Goal: Task Accomplishment & Management: Complete application form

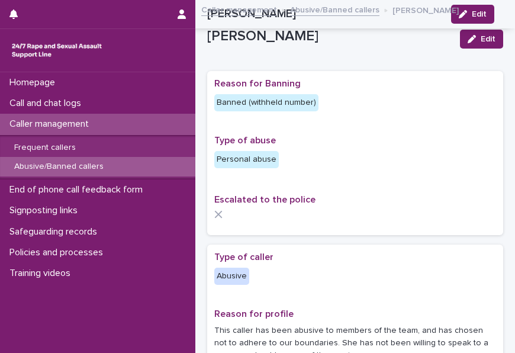
scroll to position [860, 0]
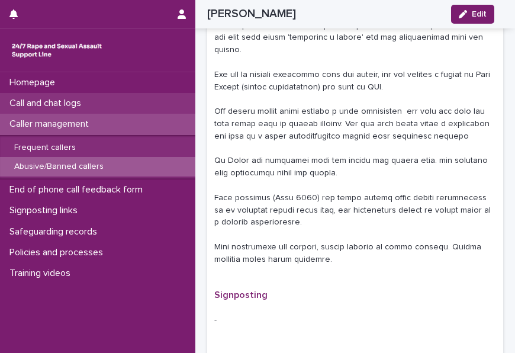
click at [32, 99] on p "Call and chat logs" at bounding box center [48, 103] width 86 height 11
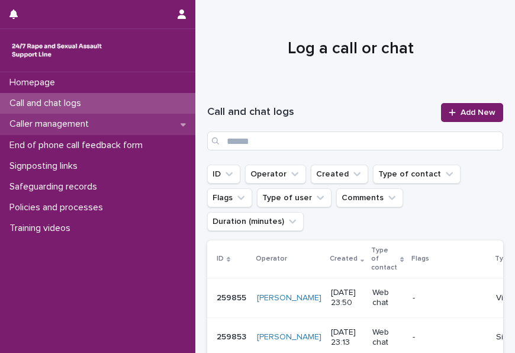
click at [104, 124] on div "Caller management" at bounding box center [97, 124] width 195 height 21
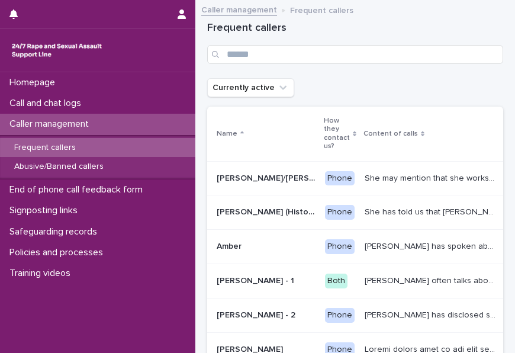
drag, startPoint x: 72, startPoint y: 143, endPoint x: 213, endPoint y: 101, distance: 146.8
click at [72, 143] on p "Frequent callers" at bounding box center [45, 148] width 80 height 10
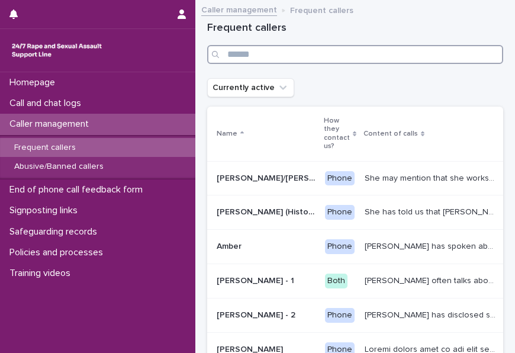
click at [260, 54] on input "Search" at bounding box center [355, 54] width 296 height 19
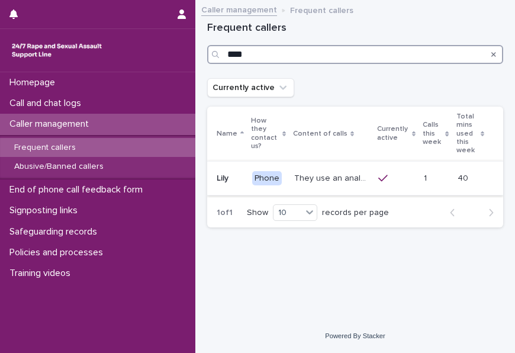
type input "****"
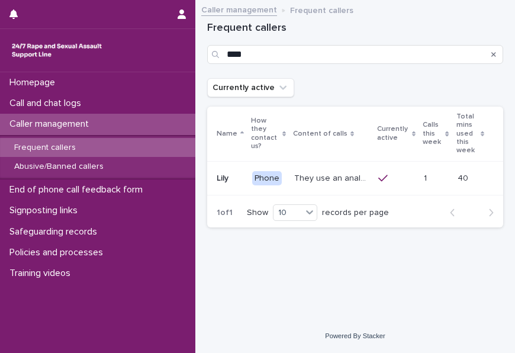
click at [308, 166] on td "They use an analogy of ladybirds (blood) and white syrup (semen). They refer to…" at bounding box center [331, 178] width 84 height 34
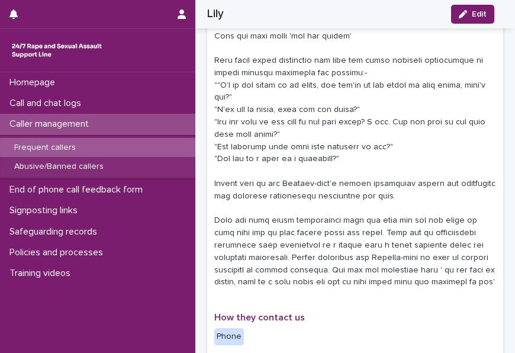
scroll to position [411, 0]
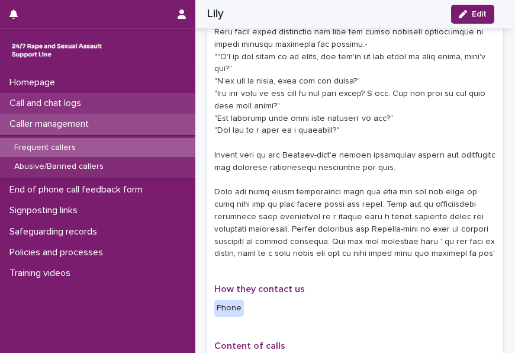
click at [116, 102] on div "Call and chat logs" at bounding box center [97, 103] width 195 height 21
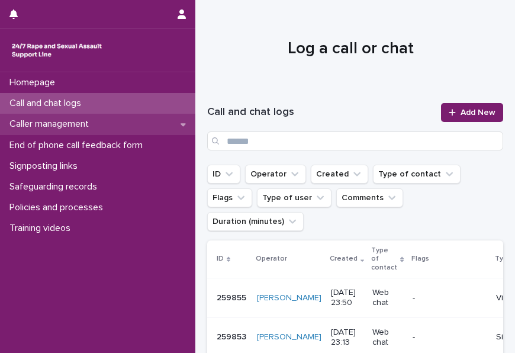
click at [117, 128] on div "Caller management" at bounding box center [97, 124] width 195 height 21
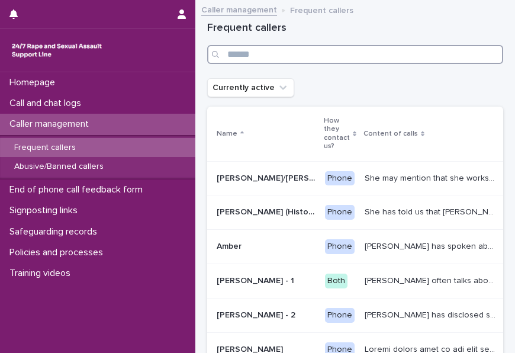
click at [262, 55] on input "Search" at bounding box center [355, 54] width 296 height 19
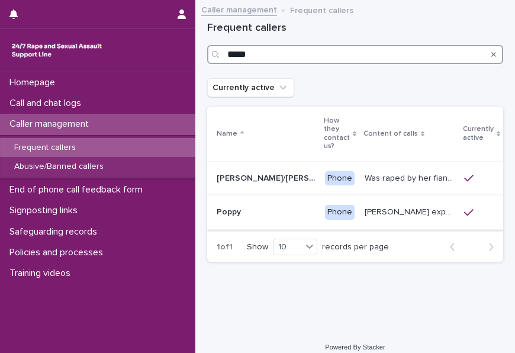
type input "*****"
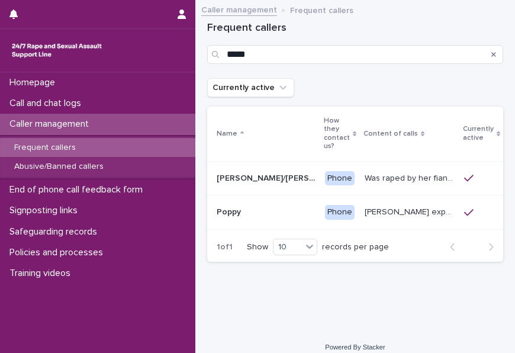
click at [277, 215] on p at bounding box center [266, 212] width 99 height 10
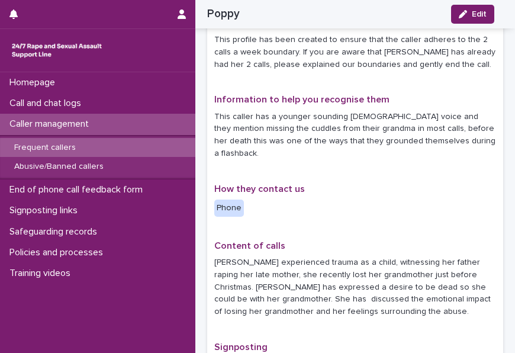
scroll to position [43, 0]
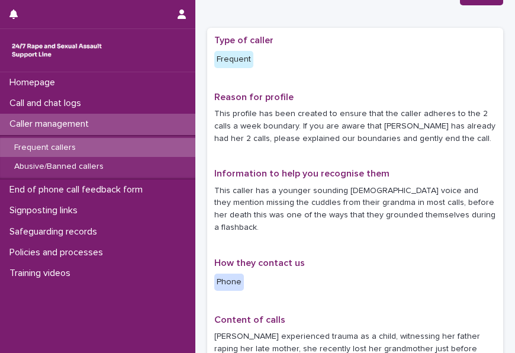
click at [214, 111] on p "This profile has been created to ensure that the caller adheres to the 2 calls …" at bounding box center [355, 126] width 282 height 37
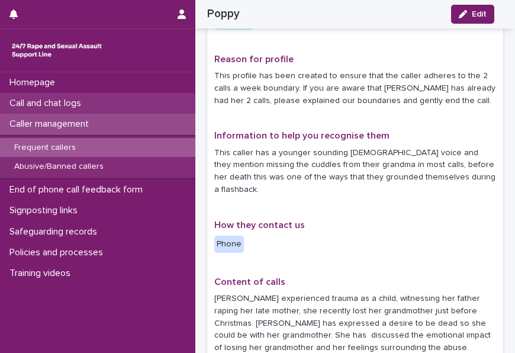
click at [53, 98] on p "Call and chat logs" at bounding box center [48, 103] width 86 height 11
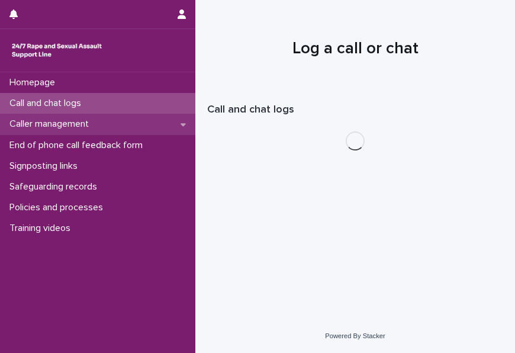
click at [68, 124] on p "Caller management" at bounding box center [51, 123] width 93 height 11
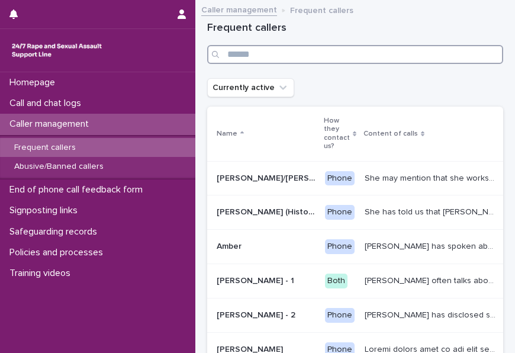
click at [260, 58] on input "Search" at bounding box center [355, 54] width 296 height 19
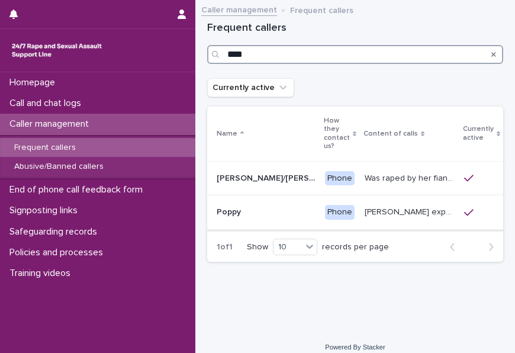
type input "****"
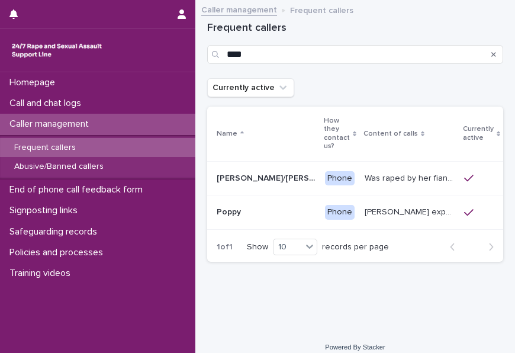
click at [271, 198] on td "Poppy Poppy" at bounding box center [263, 212] width 113 height 34
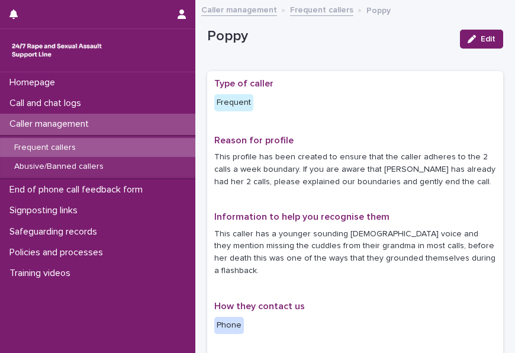
click at [467, 22] on div "Edit" at bounding box center [479, 39] width 48 height 36
click at [469, 33] on button "Edit" at bounding box center [481, 39] width 43 height 19
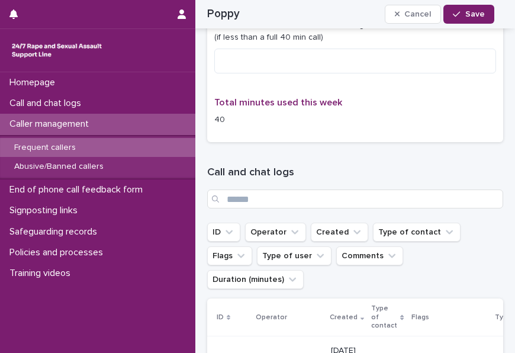
scroll to position [705, 0]
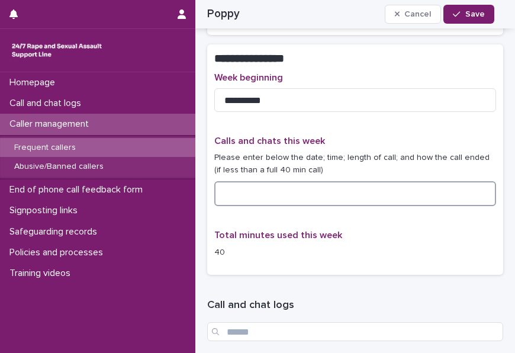
click at [289, 181] on textarea at bounding box center [355, 193] width 282 height 25
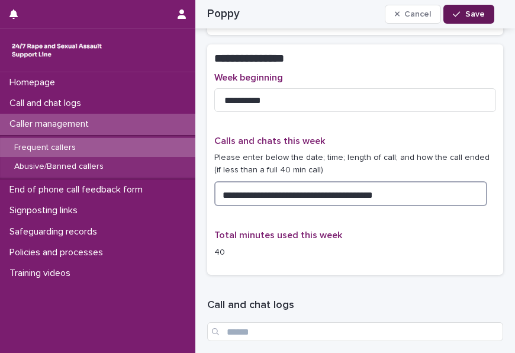
type textarea "**********"
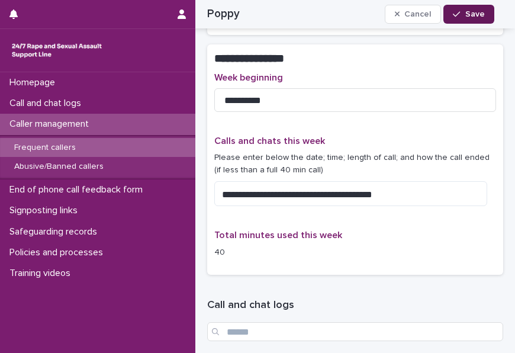
click at [470, 14] on span "Save" at bounding box center [475, 14] width 20 height 8
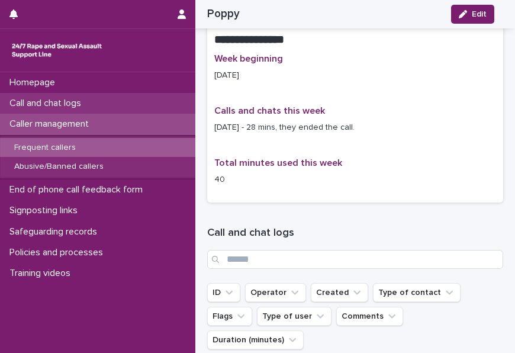
click at [54, 99] on p "Call and chat logs" at bounding box center [48, 103] width 86 height 11
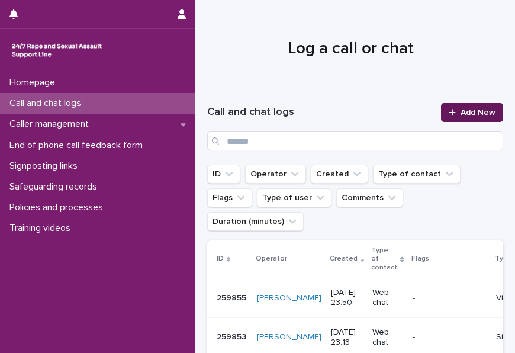
click at [460, 111] on span "Add New" at bounding box center [477, 112] width 35 height 8
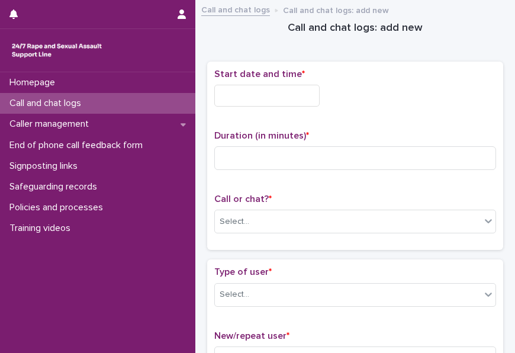
click at [254, 94] on input "text" at bounding box center [266, 96] width 105 height 22
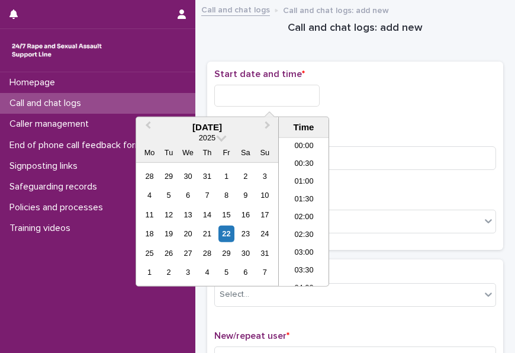
scroll to position [272, 0]
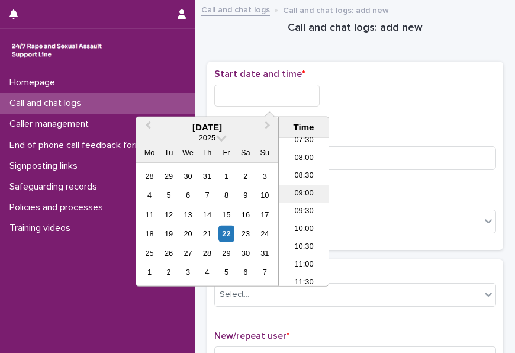
click at [286, 189] on li "09:00" at bounding box center [304, 194] width 50 height 18
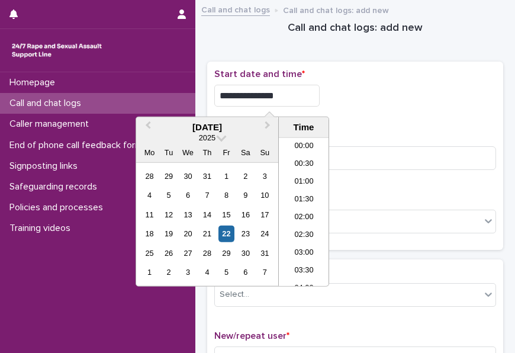
click at [296, 98] on input "**********" at bounding box center [266, 96] width 105 height 22
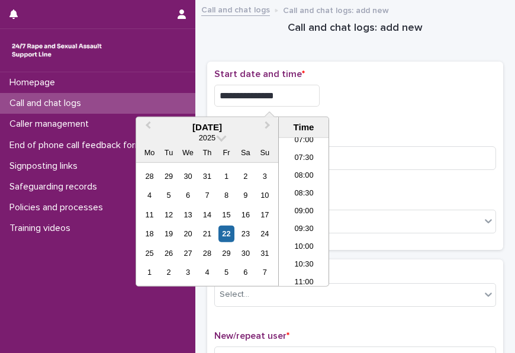
type input "**********"
click at [351, 92] on div "**********" at bounding box center [355, 96] width 282 height 22
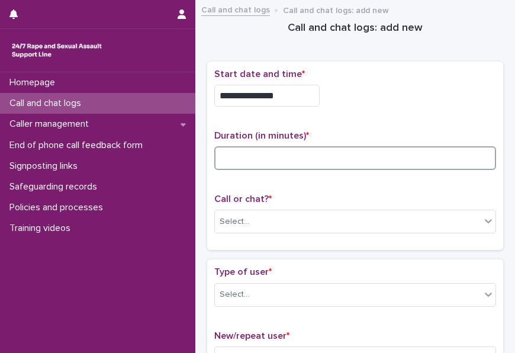
click at [248, 157] on input at bounding box center [355, 158] width 282 height 24
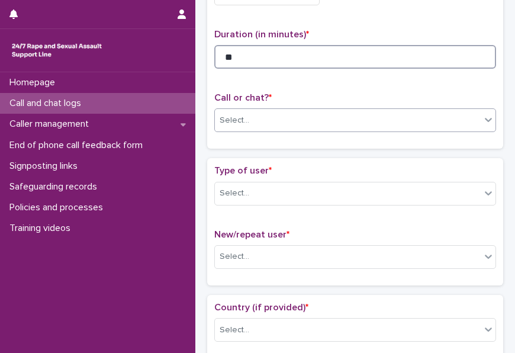
scroll to position [102, 0]
type input "**"
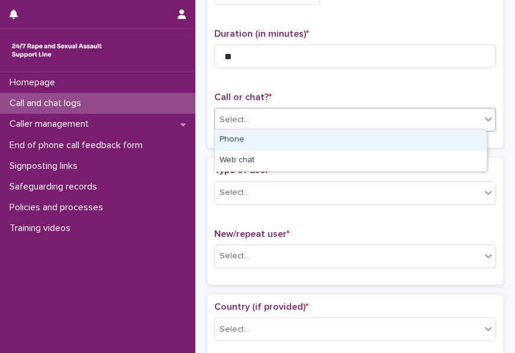
click at [241, 110] on div "Select..." at bounding box center [348, 120] width 266 height 20
click at [238, 135] on div "Phone" at bounding box center [351, 140] width 272 height 21
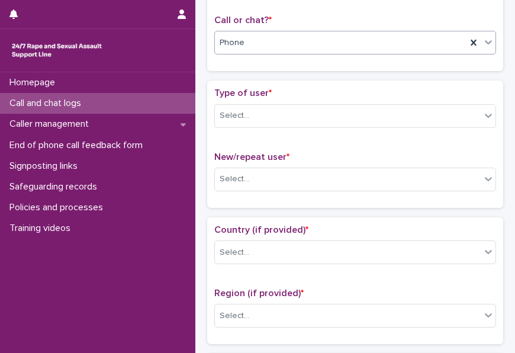
scroll to position [180, 0]
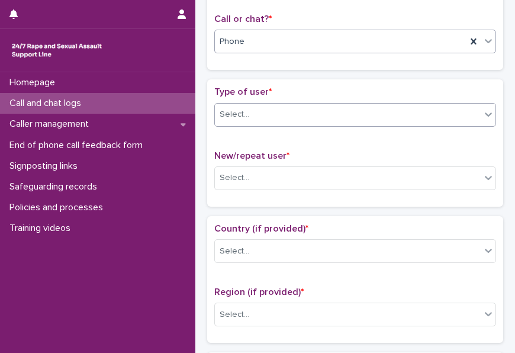
click at [243, 108] on div "Select..." at bounding box center [235, 114] width 30 height 12
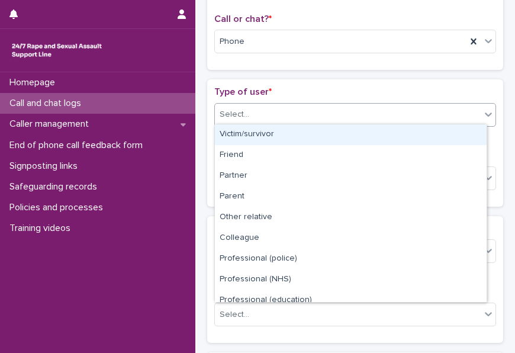
click at [245, 139] on div "Victim/survivor" at bounding box center [351, 134] width 272 height 21
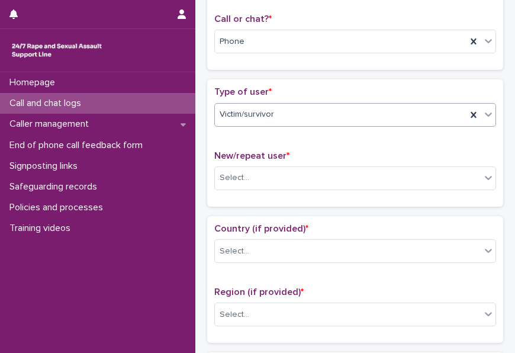
scroll to position [273, 0]
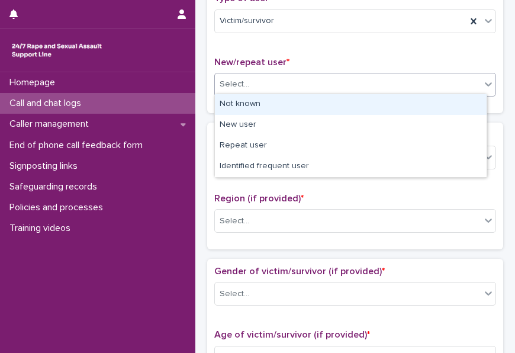
click at [231, 88] on div "Select..." at bounding box center [348, 85] width 266 height 20
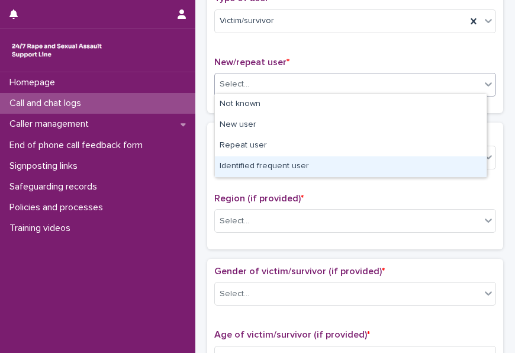
click at [245, 167] on div "Identified frequent user" at bounding box center [351, 166] width 272 height 21
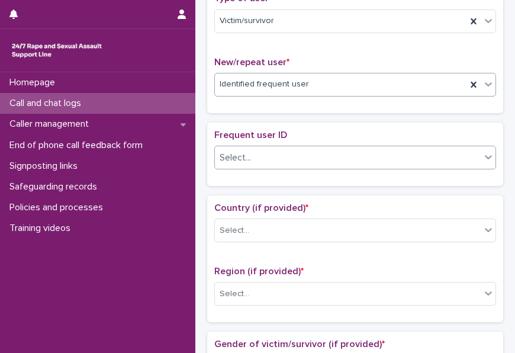
click at [222, 157] on div "Select..." at bounding box center [235, 157] width 31 height 12
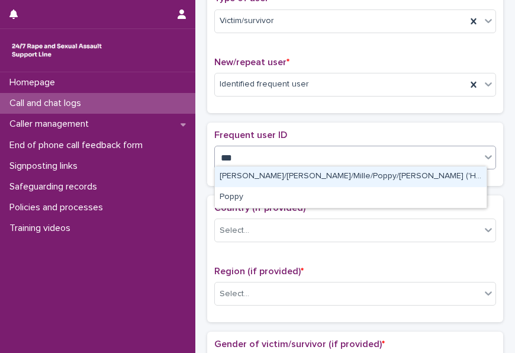
type input "****"
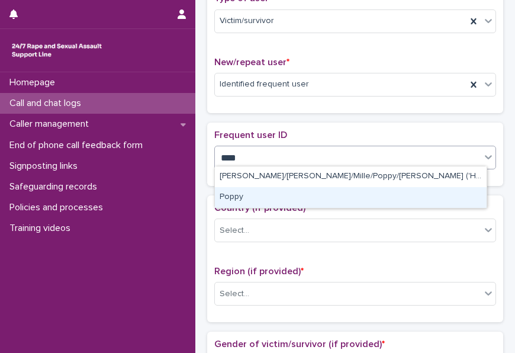
click at [236, 195] on div "Poppy" at bounding box center [351, 197] width 272 height 21
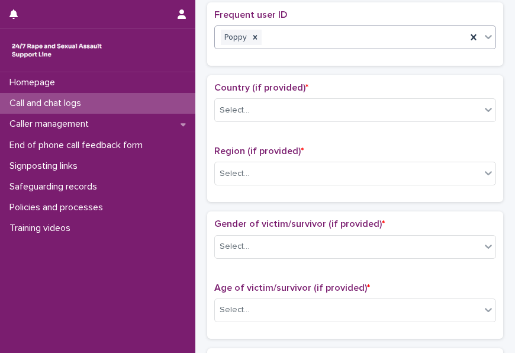
scroll to position [396, 0]
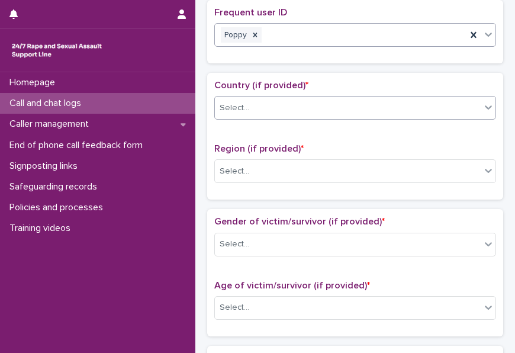
click at [247, 105] on div "Select..." at bounding box center [235, 108] width 30 height 12
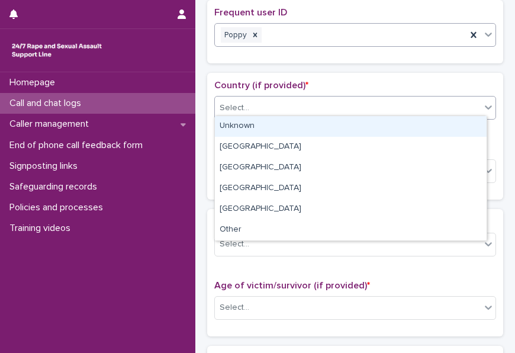
click at [246, 124] on div "Unknown" at bounding box center [351, 126] width 272 height 21
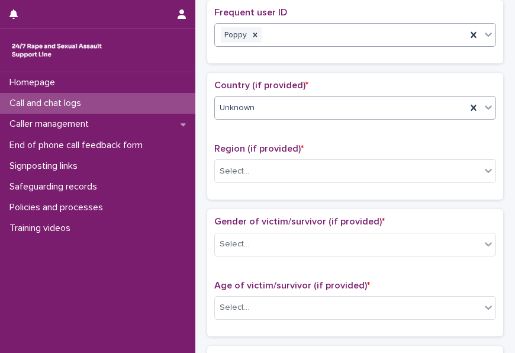
scroll to position [454, 0]
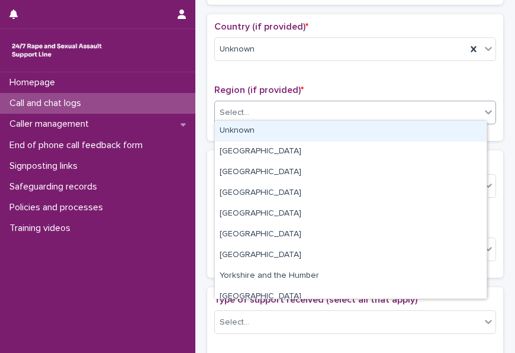
click at [236, 114] on div "Select..." at bounding box center [235, 113] width 30 height 12
click at [234, 130] on div "Unknown" at bounding box center [351, 131] width 272 height 21
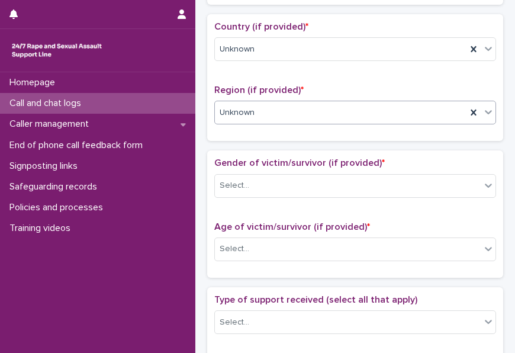
scroll to position [559, 0]
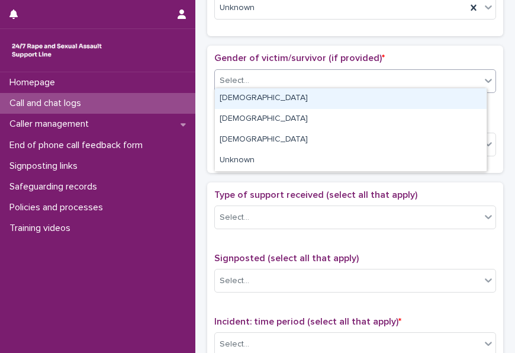
click at [238, 79] on div "Select..." at bounding box center [235, 81] width 30 height 12
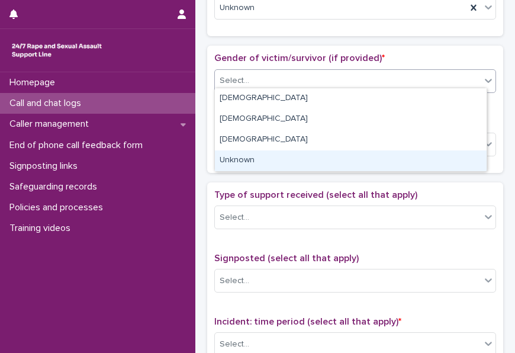
click at [236, 157] on div "Unknown" at bounding box center [351, 160] width 272 height 21
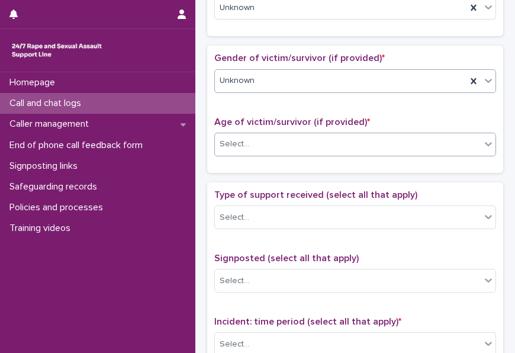
click at [225, 143] on div "Select..." at bounding box center [235, 144] width 30 height 12
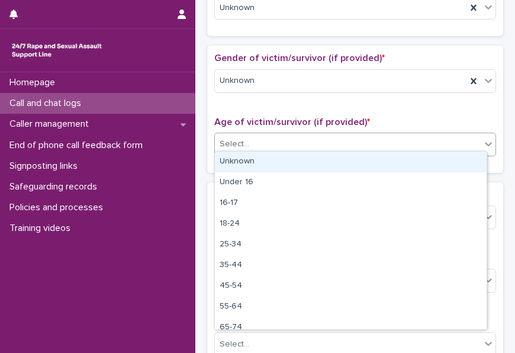
click at [232, 156] on div "Unknown" at bounding box center [351, 161] width 272 height 21
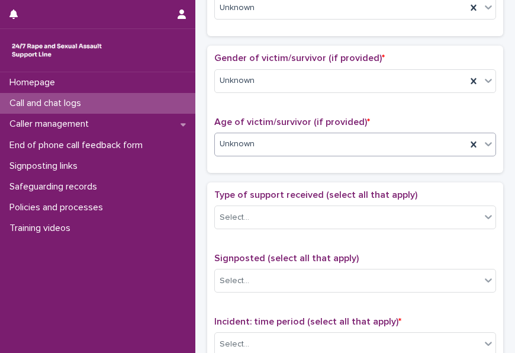
scroll to position [706, 0]
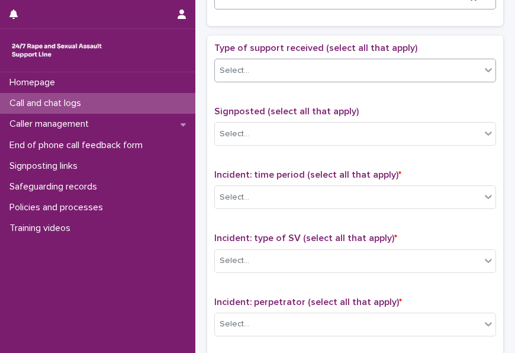
click at [241, 64] on div "Select..." at bounding box center [235, 70] width 30 height 12
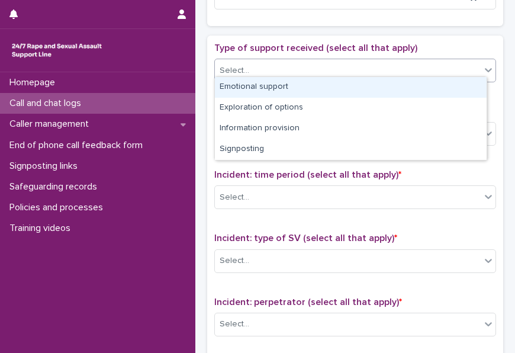
click at [250, 81] on div "Emotional support" at bounding box center [351, 87] width 272 height 21
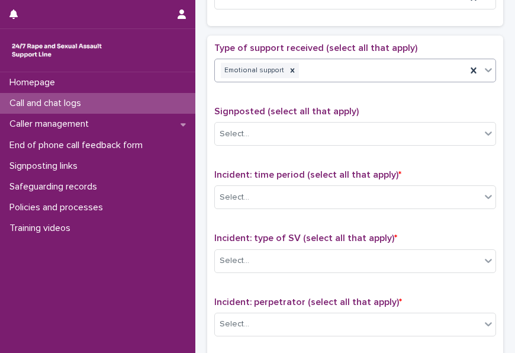
scroll to position [809, 0]
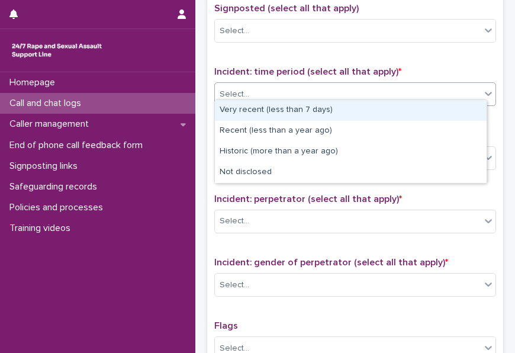
click at [246, 88] on div "Select..." at bounding box center [235, 94] width 30 height 12
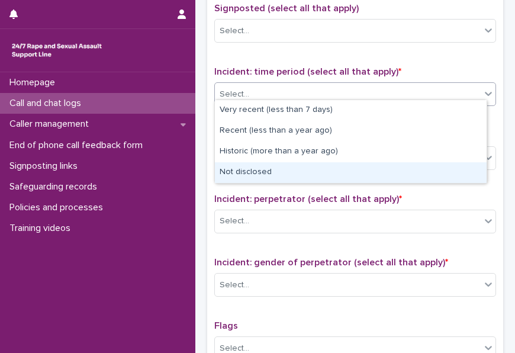
click at [239, 174] on div "Not disclosed" at bounding box center [351, 172] width 272 height 21
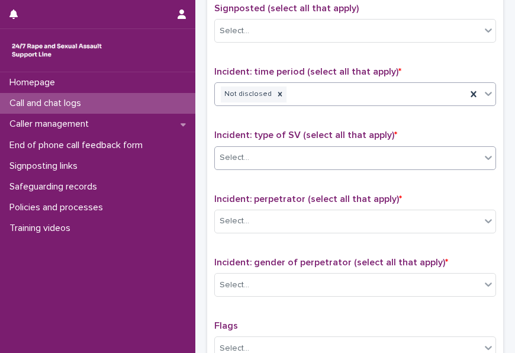
click at [241, 151] on div "Select..." at bounding box center [235, 157] width 30 height 12
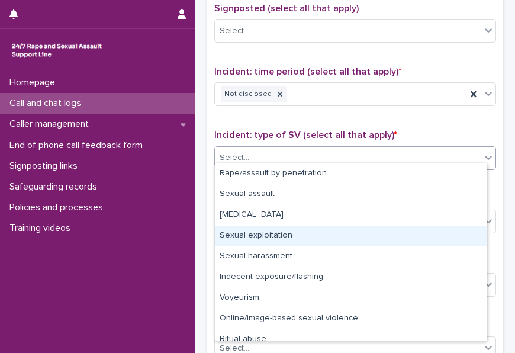
scroll to position [30, 0]
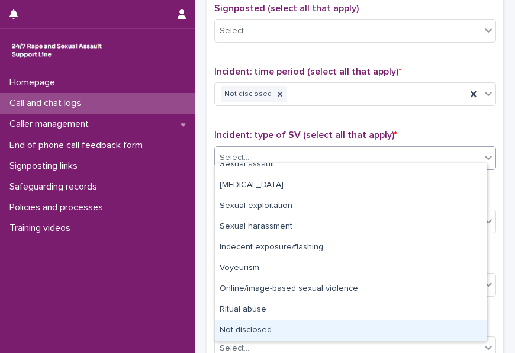
click at [240, 327] on div "Not disclosed" at bounding box center [351, 330] width 272 height 21
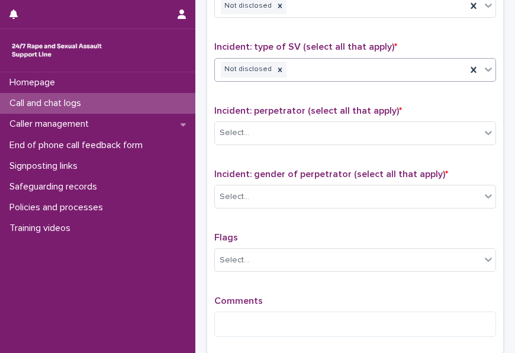
scroll to position [899, 0]
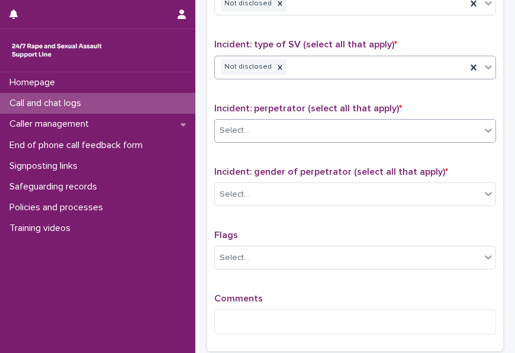
click at [237, 124] on div "Select..." at bounding box center [235, 130] width 30 height 12
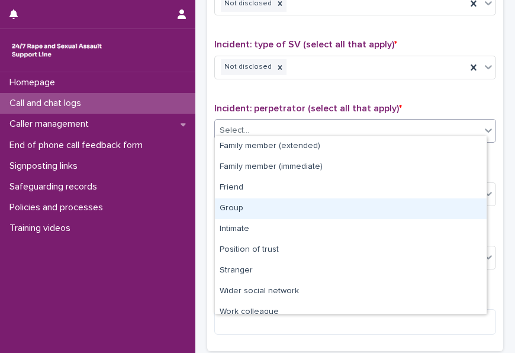
scroll to position [50, 0]
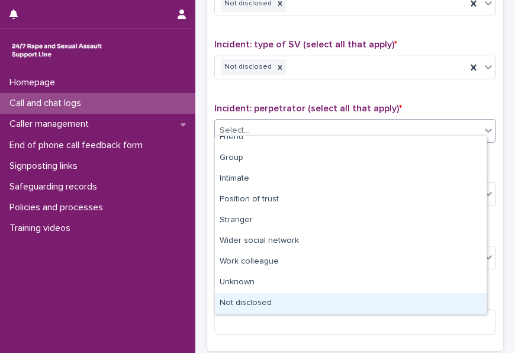
click at [244, 302] on div "Not disclosed" at bounding box center [351, 303] width 272 height 21
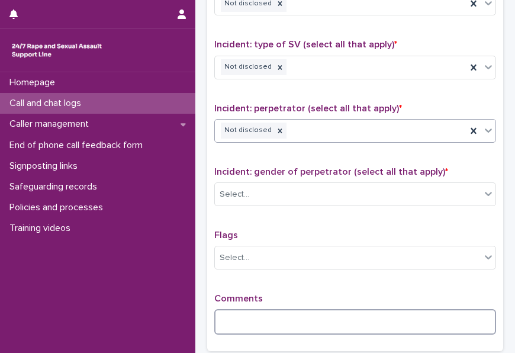
click at [232, 310] on textarea at bounding box center [355, 321] width 282 height 25
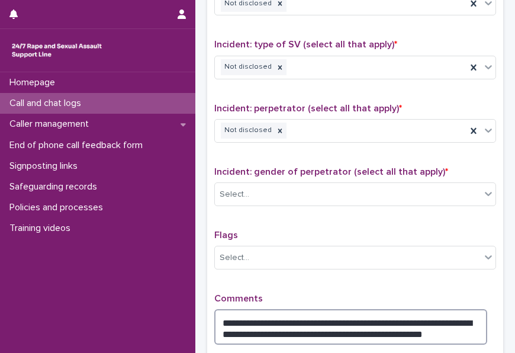
click at [351, 324] on textarea "**********" at bounding box center [350, 326] width 273 height 35
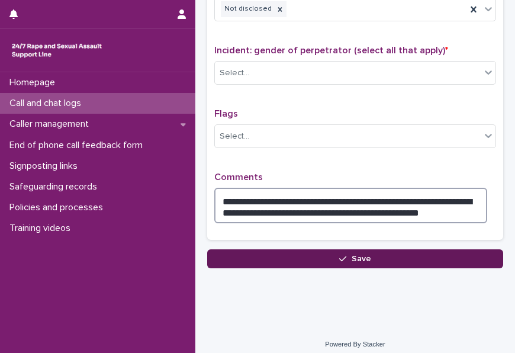
type textarea "**********"
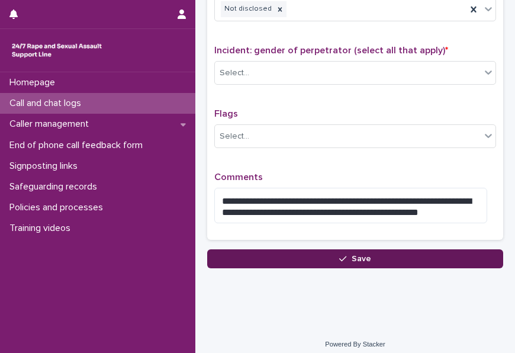
click at [320, 249] on button "Save" at bounding box center [355, 258] width 296 height 19
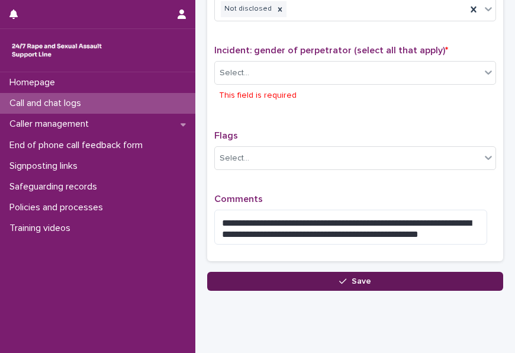
scroll to position [1043, 0]
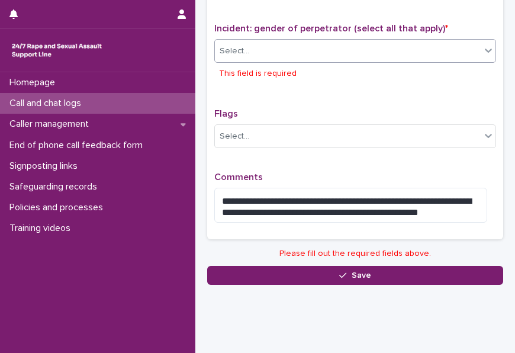
click at [246, 45] on div "Select..." at bounding box center [235, 51] width 30 height 12
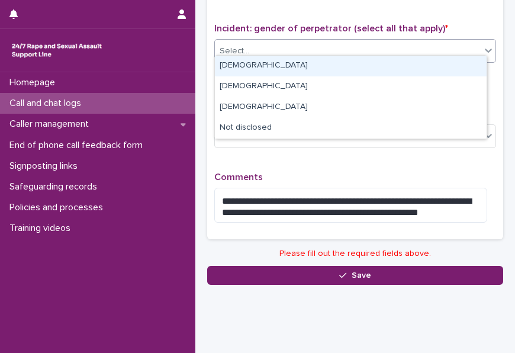
click at [243, 66] on div "[DEMOGRAPHIC_DATA]" at bounding box center [351, 66] width 272 height 21
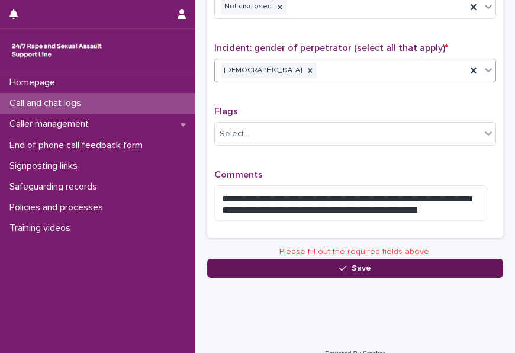
scroll to position [1021, 0]
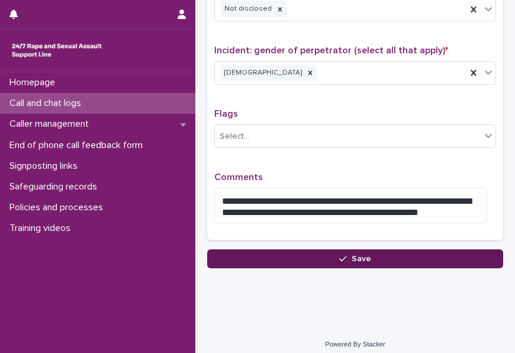
click at [267, 249] on button "Save" at bounding box center [355, 258] width 296 height 19
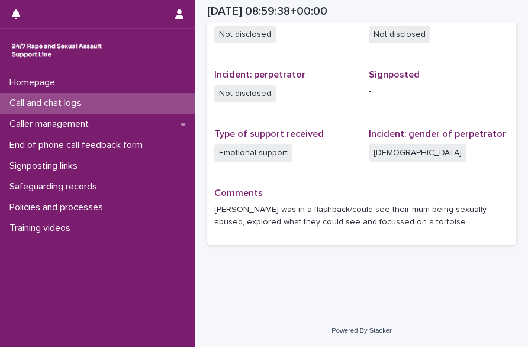
scroll to position [360, 0]
